Goal: Communication & Community: Participate in discussion

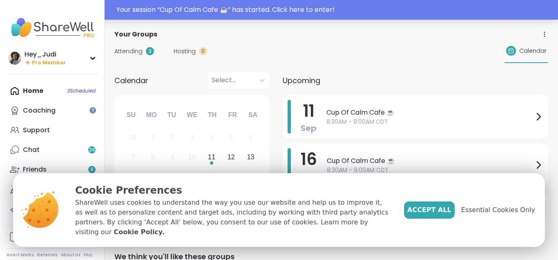
click at [327, 12] on div "Your session “ Cup Of Calm Cafe ☕️ ” has started. Click here to enter!" at bounding box center [335, 10] width 437 height 10
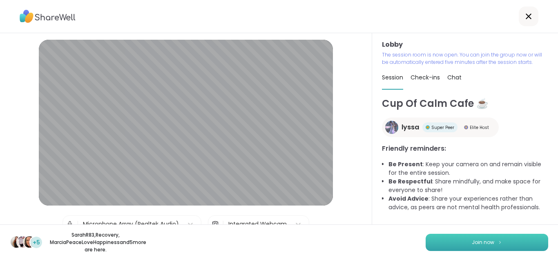
click at [487, 236] on button "Join now" at bounding box center [487, 241] width 123 height 17
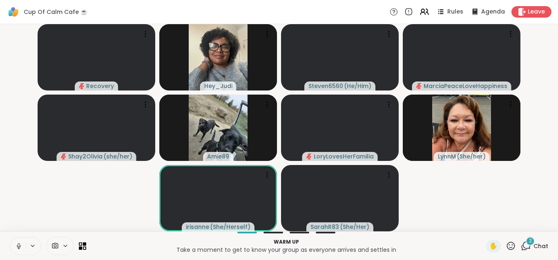
click at [18, 244] on icon at bounding box center [19, 245] width 2 height 4
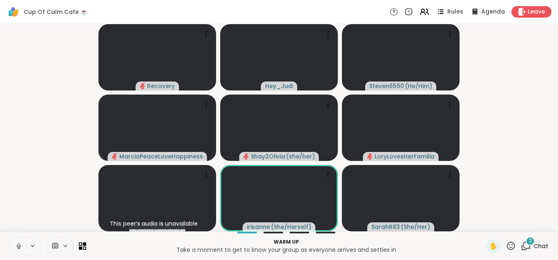
click at [18, 247] on icon at bounding box center [18, 245] width 7 height 7
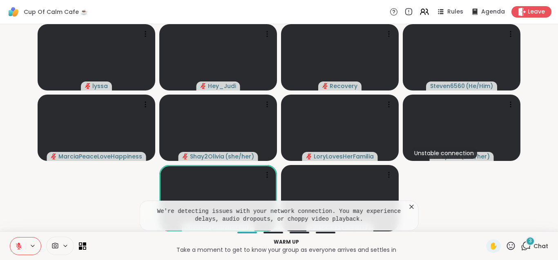
click at [414, 206] on icon at bounding box center [412, 206] width 8 height 8
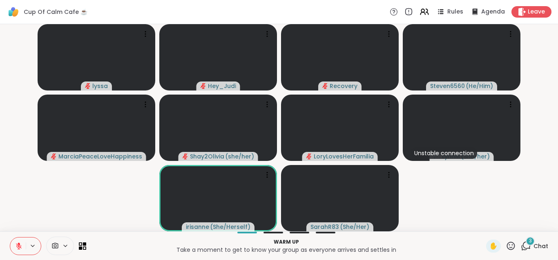
click at [526, 244] on icon at bounding box center [526, 245] width 10 height 10
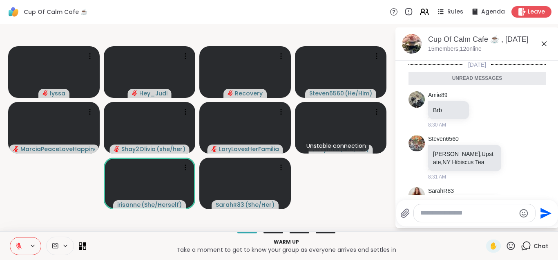
scroll to position [49, 0]
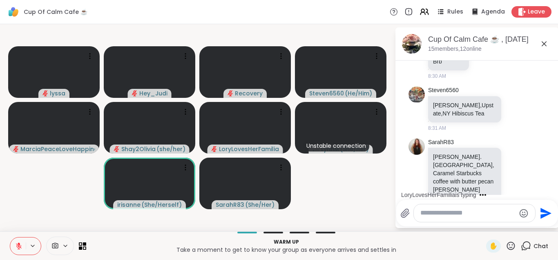
click at [478, 213] on textarea "Type your message" at bounding box center [468, 213] width 95 height 9
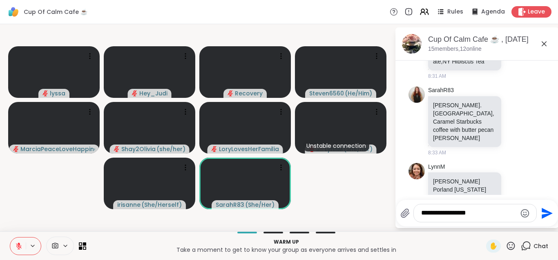
click at [17, 248] on icon at bounding box center [18, 245] width 7 height 7
click at [483, 213] on textarea "**********" at bounding box center [469, 213] width 95 height 9
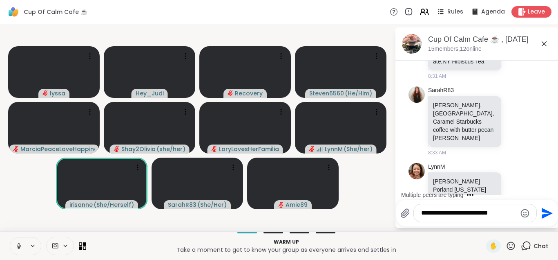
type textarea "**********"
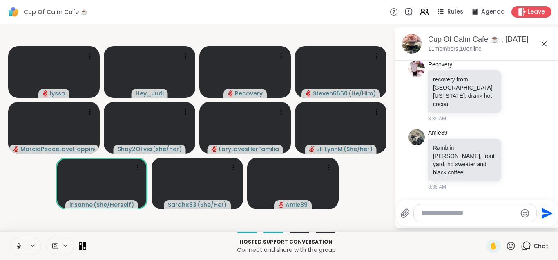
scroll to position [779, 0]
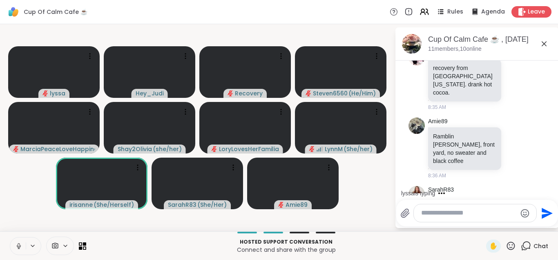
click at [22, 247] on icon at bounding box center [18, 245] width 7 height 7
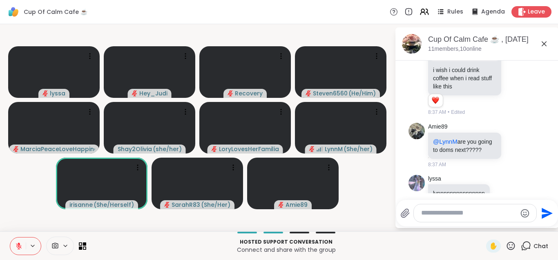
scroll to position [1404, 0]
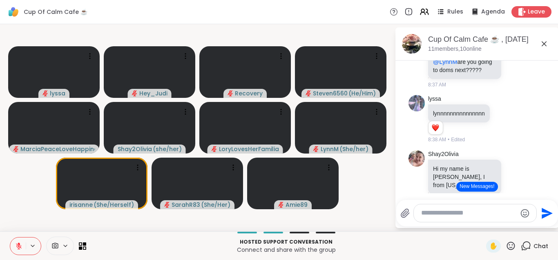
click at [480, 186] on button "New Messages!" at bounding box center [477, 187] width 41 height 10
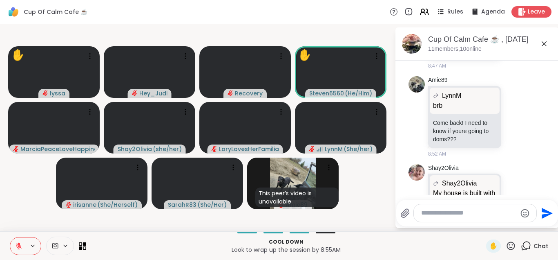
scroll to position [2237, 0]
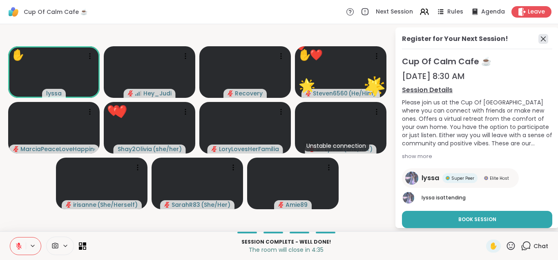
click at [542, 38] on icon at bounding box center [544, 39] width 10 height 10
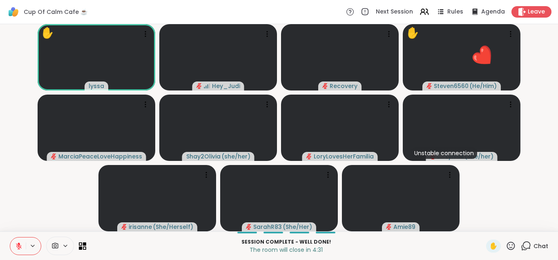
click at [528, 246] on icon at bounding box center [526, 245] width 10 height 10
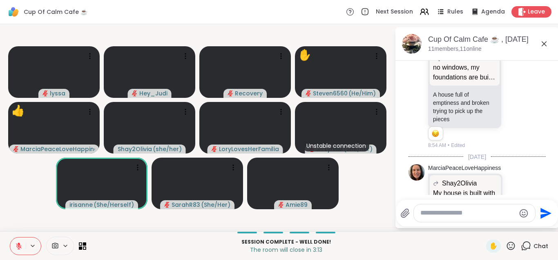
scroll to position [2373, 0]
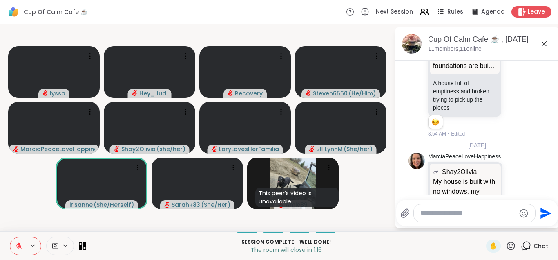
click at [485, 213] on textarea "Type your message" at bounding box center [468, 213] width 95 height 9
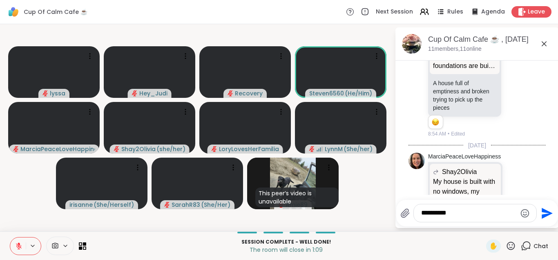
type textarea "**********"
click at [544, 214] on icon "Send" at bounding box center [547, 212] width 11 height 11
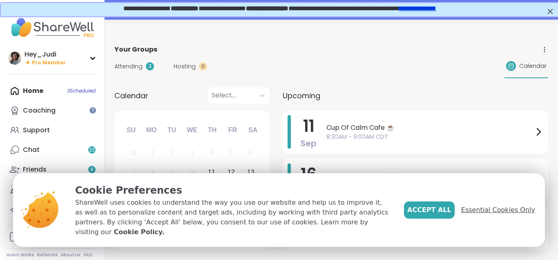
click at [489, 215] on span "Essential Cookies Only" at bounding box center [499, 210] width 74 height 10
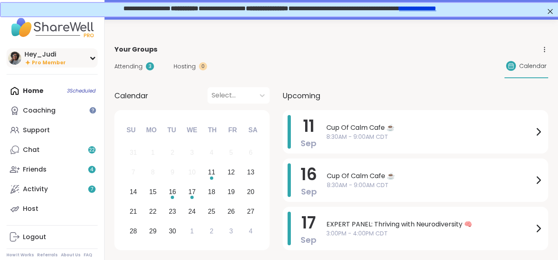
click at [92, 61] on div "Hey_Judi Pro Member" at bounding box center [52, 57] width 91 height 19
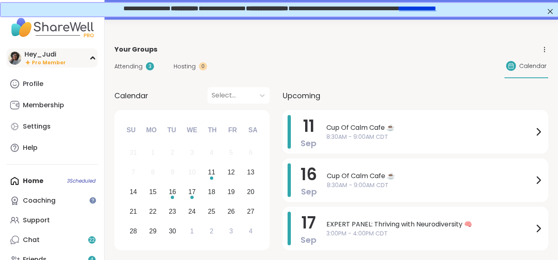
click at [92, 61] on div "Hey_Judi Pro Member" at bounding box center [52, 57] width 91 height 19
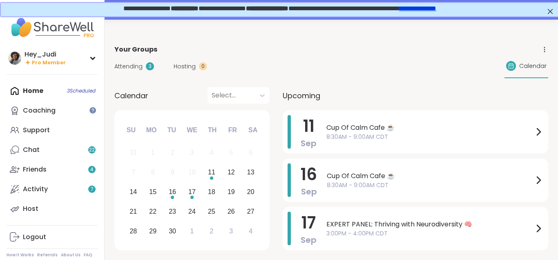
click at [141, 65] on span "Attending" at bounding box center [128, 66] width 28 height 9
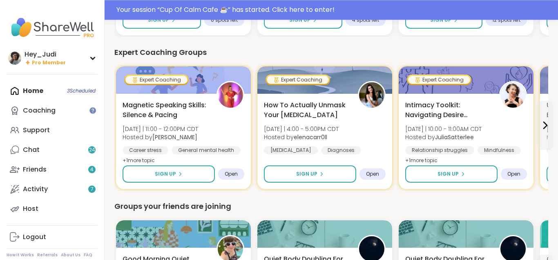
scroll to position [626, 0]
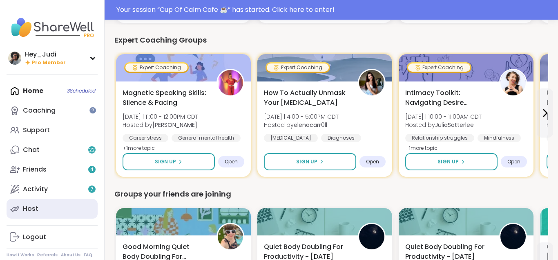
click at [58, 218] on link "Host" at bounding box center [52, 209] width 91 height 20
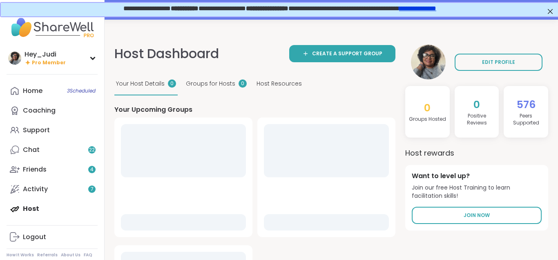
click at [58, 218] on div "Home 3 Scheduled Coaching Support Chat 22 Friends 4 Activity 7 Host" at bounding box center [52, 149] width 91 height 137
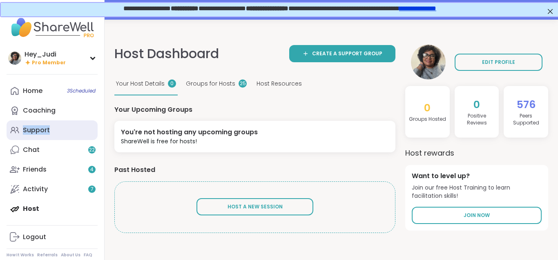
drag, startPoint x: 58, startPoint y: 218, endPoint x: 69, endPoint y: 135, distance: 84.5
click at [69, 135] on div "Home 3 Scheduled Coaching Support Chat 22 Friends 4 Activity 7 Host" at bounding box center [52, 149] width 91 height 137
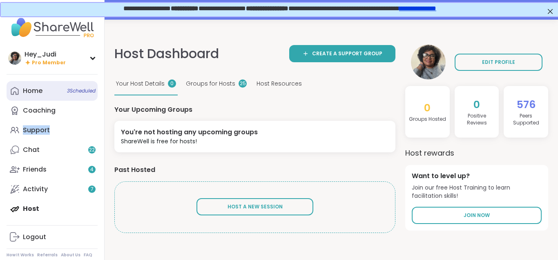
click at [42, 89] on div "Home 3 Scheduled" at bounding box center [33, 90] width 20 height 9
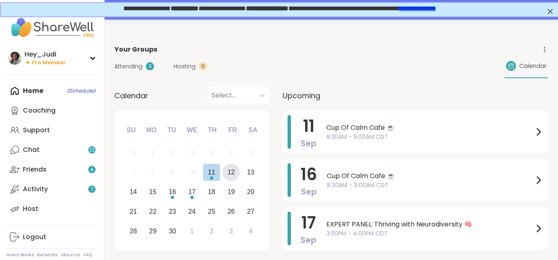
click at [233, 175] on div "12" at bounding box center [231, 171] width 7 height 11
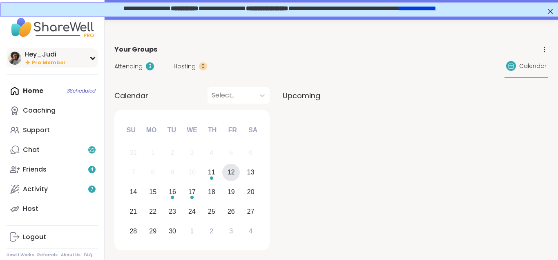
click at [94, 58] on icon at bounding box center [93, 58] width 4 height 2
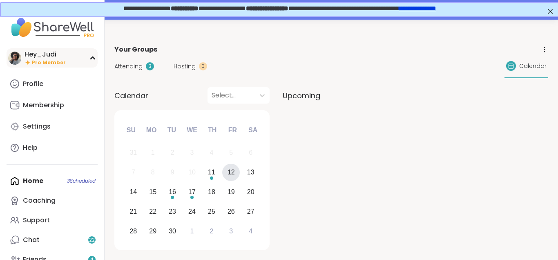
click at [94, 58] on icon at bounding box center [93, 58] width 4 height 2
